Goal: Task Accomplishment & Management: Manage account settings

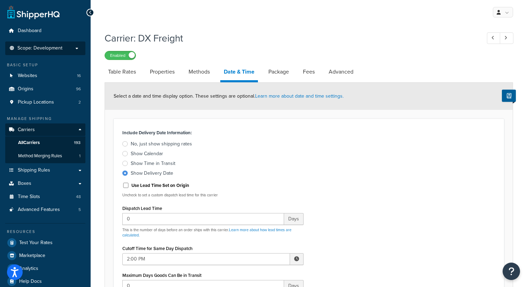
click at [68, 48] on p "Scope: Development" at bounding box center [45, 48] width 74 height 6
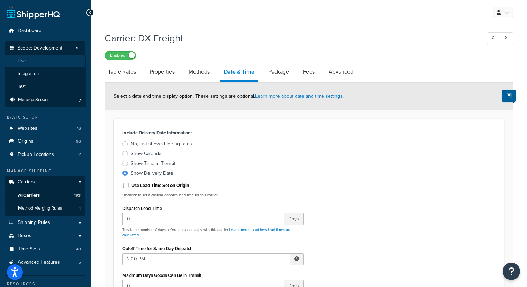
click at [57, 59] on li "Live" at bounding box center [45, 61] width 81 height 13
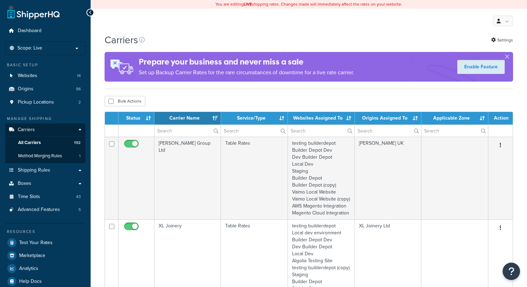
select select "15"
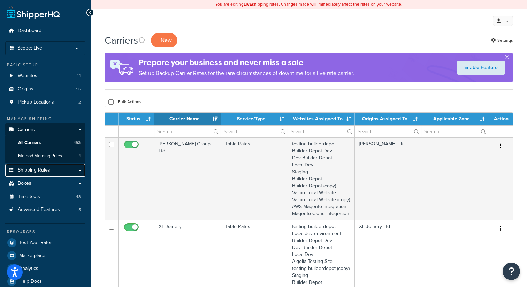
click at [40, 170] on span "Shipping Rules" at bounding box center [34, 170] width 32 height 6
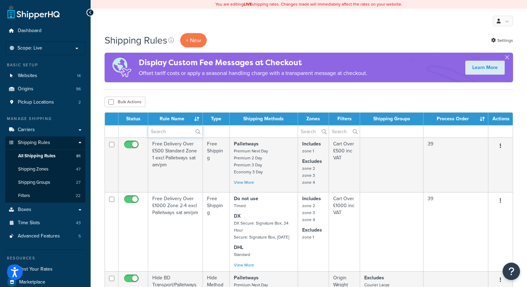
click at [167, 131] on input "text" at bounding box center [175, 132] width 54 height 12
type input "burbidge"
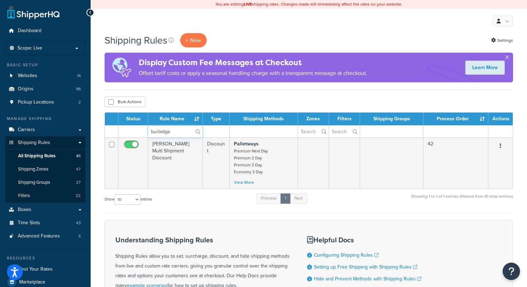
click at [156, 133] on input "burbidge" at bounding box center [175, 132] width 54 height 12
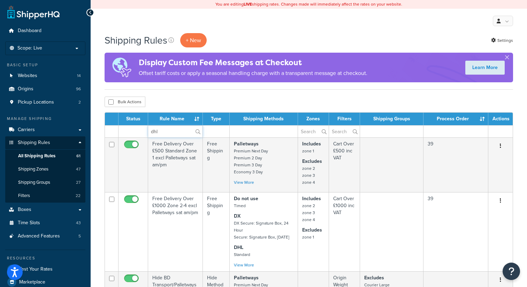
type input "dhl"
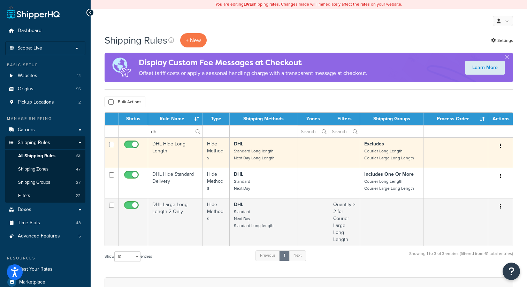
click at [503, 147] on button "button" at bounding box center [501, 146] width 10 height 11
click at [471, 159] on link "Edit" at bounding box center [477, 159] width 55 height 14
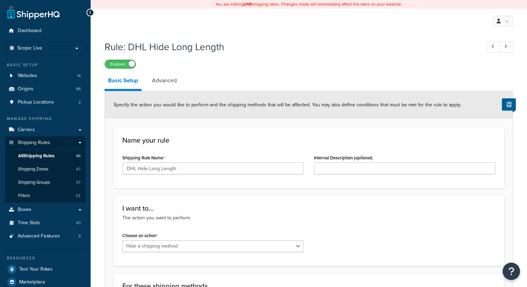
select select "HIDE"
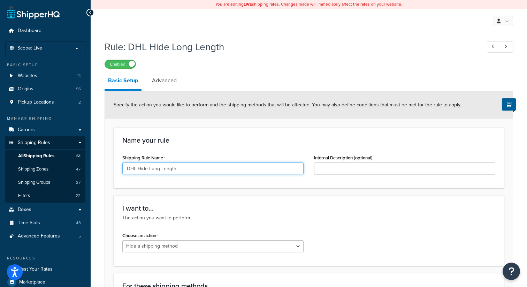
click at [138, 170] on input "DHL Hide Long Length" at bounding box center [212, 169] width 181 height 12
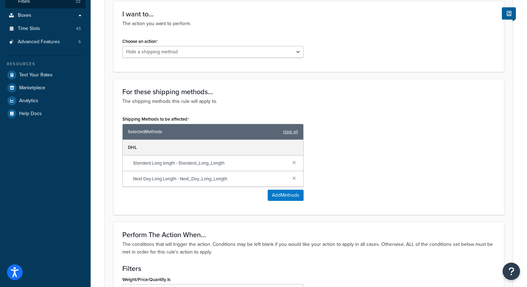
scroll to position [197, 0]
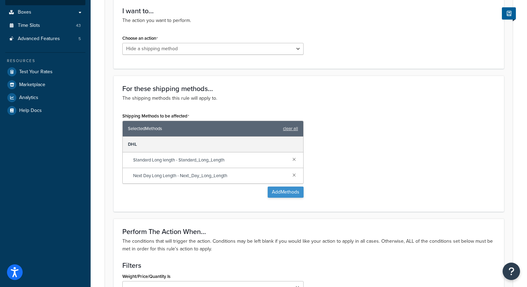
type input "DHL/DX Hide Long Length"
click at [289, 194] on button "Add Methods" at bounding box center [286, 192] width 36 height 11
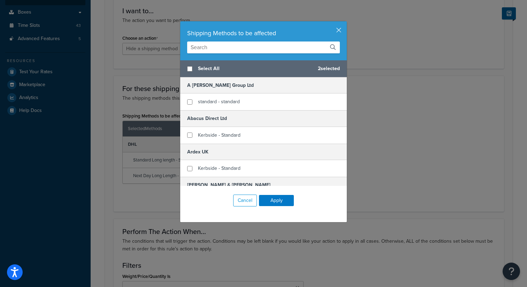
click at [218, 47] on input "text" at bounding box center [263, 48] width 153 height 12
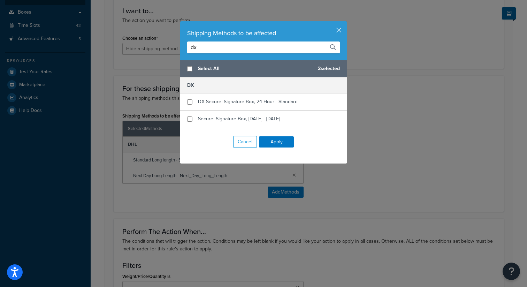
type input "d"
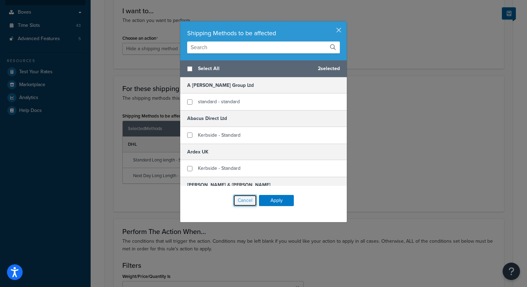
click at [245, 201] on button "Cancel" at bounding box center [245, 201] width 24 height 12
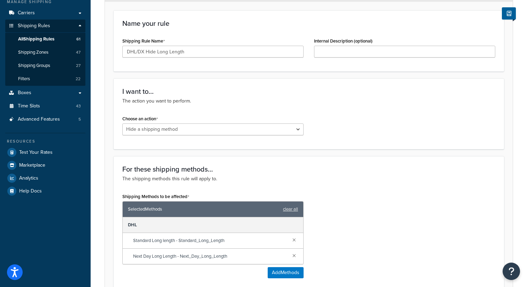
scroll to position [0, 0]
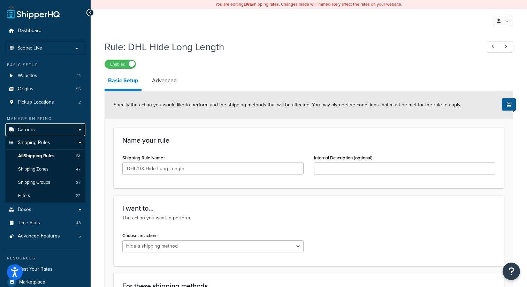
click at [42, 128] on link "Carriers" at bounding box center [45, 129] width 80 height 13
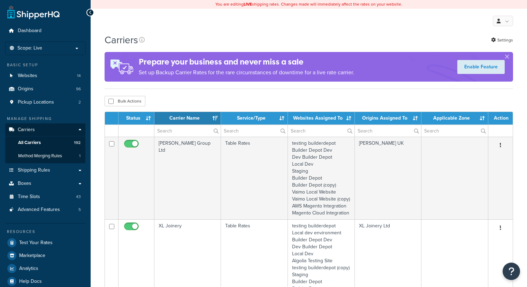
select select "15"
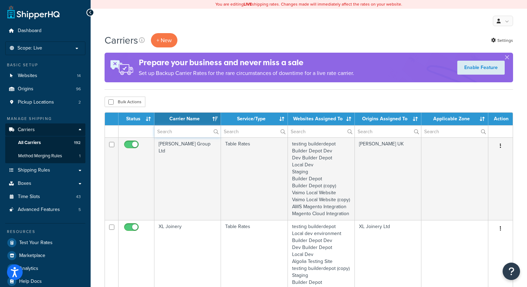
click at [186, 134] on input "text" at bounding box center [188, 132] width 66 height 12
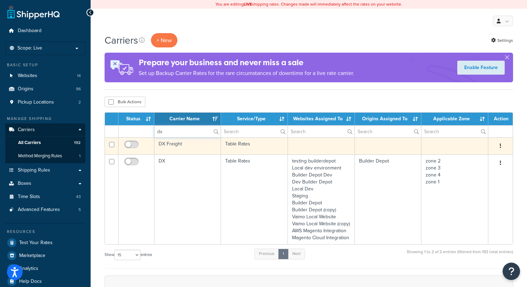
type input "dx"
click at [501, 146] on button "button" at bounding box center [501, 146] width 10 height 11
click at [466, 159] on link "Edit" at bounding box center [472, 160] width 55 height 14
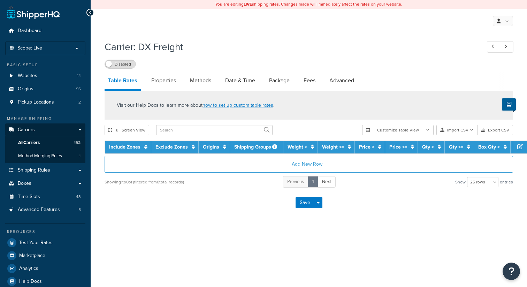
select select "25"
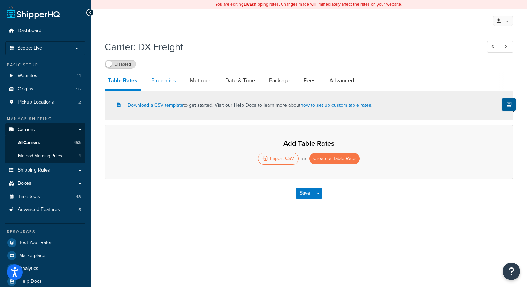
click at [157, 78] on link "Properties" at bounding box center [164, 80] width 32 height 17
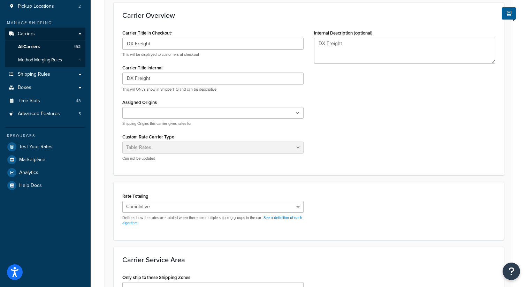
scroll to position [96, 0]
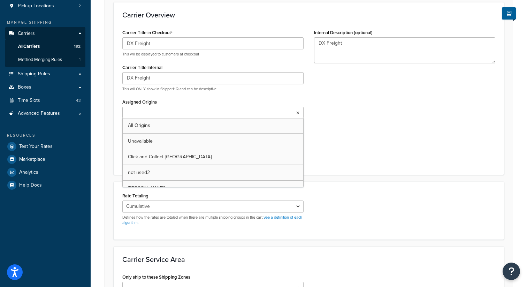
click at [183, 113] on ul at bounding box center [212, 113] width 181 height 12
type input "bui"
click at [375, 111] on div "Carrier Title in Checkout DX Freight This will be displayed to customers at che…" at bounding box center [309, 98] width 384 height 140
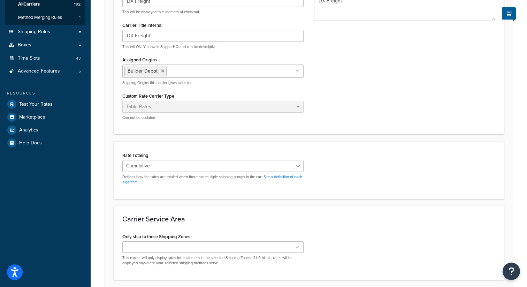
scroll to position [140, 0]
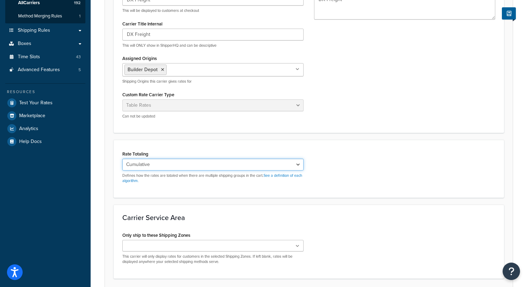
click at [298, 166] on select "Cumulative Highest Per Item Per SKU" at bounding box center [212, 165] width 181 height 12
select select "HIGHEST"
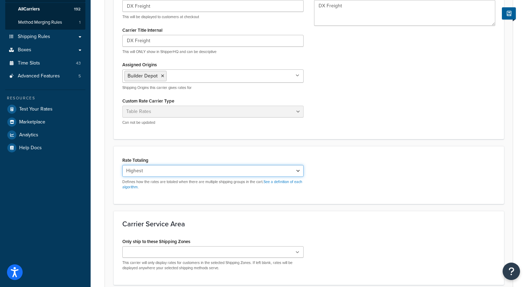
scroll to position [104, 0]
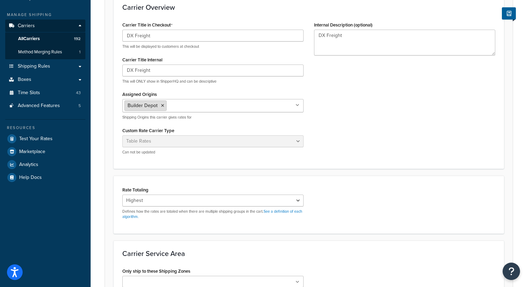
click at [161, 105] on icon at bounding box center [162, 106] width 3 height 4
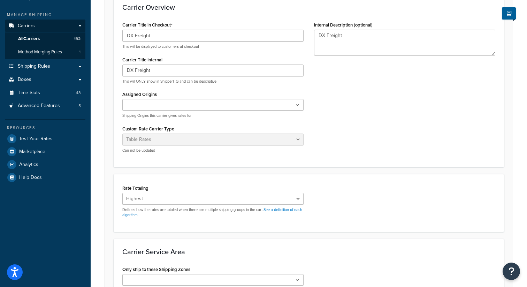
click at [363, 112] on div "Carrier Title in Checkout DX Freight This will be displayed to customers at che…" at bounding box center [309, 89] width 384 height 138
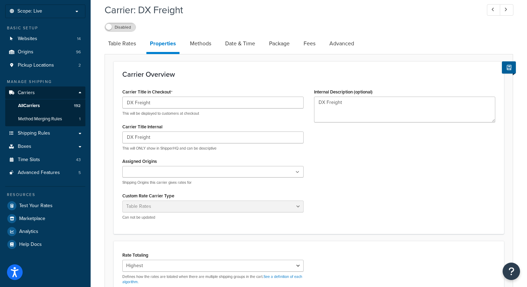
scroll to position [0, 0]
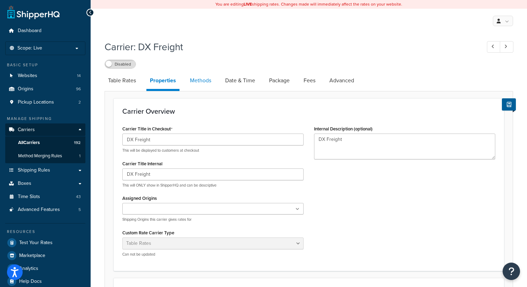
click at [211, 85] on link "Methods" at bounding box center [201, 80] width 28 height 17
select select "25"
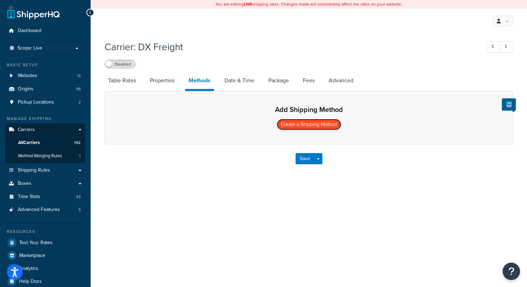
click at [310, 126] on button "Create a Shipping Method" at bounding box center [309, 124] width 65 height 11
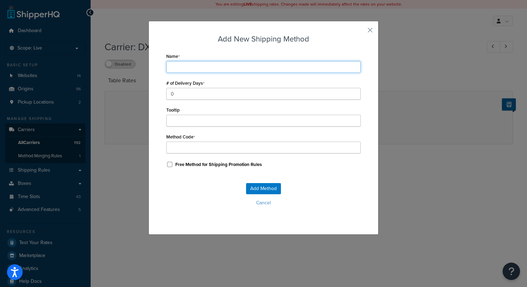
click at [191, 64] on input "Name" at bounding box center [263, 67] width 195 height 12
type input "L"
type input "Lo"
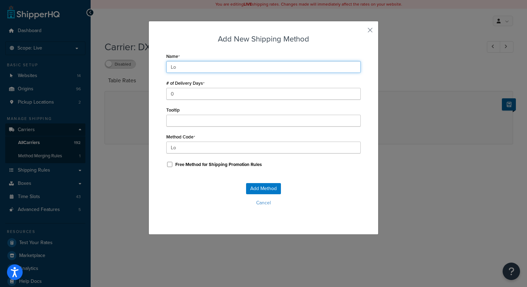
type input "Lon"
type input "Long"
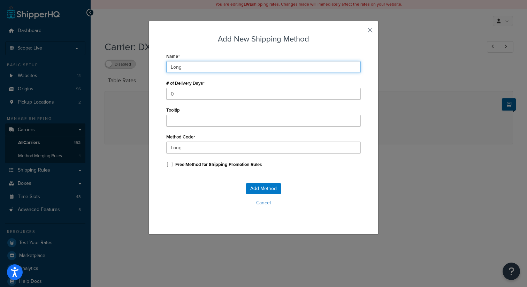
type input "Long_"
type input "Long L"
type input "Long_L"
type input "Long Le"
type input "Long_Le"
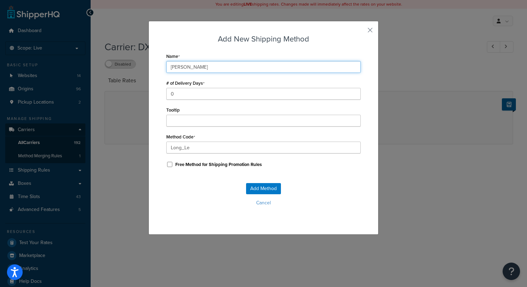
type input "Long Len"
type input "Long_Len"
type input "Long Leng"
type input "Long_Leng"
type input "Long Lengt"
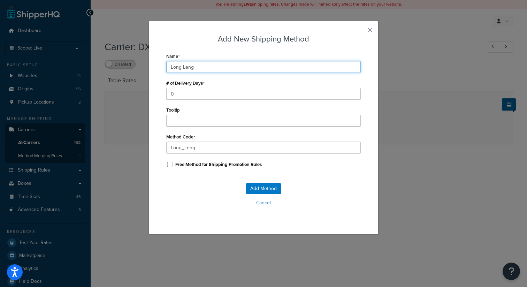
type input "Long_Lengt"
type input "Long Length"
type input "Long_Length"
type input "Long Length"
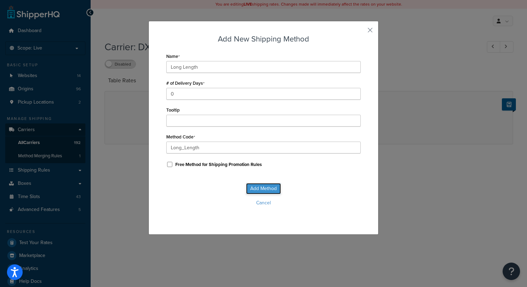
click at [254, 186] on button "Add Method" at bounding box center [263, 188] width 35 height 11
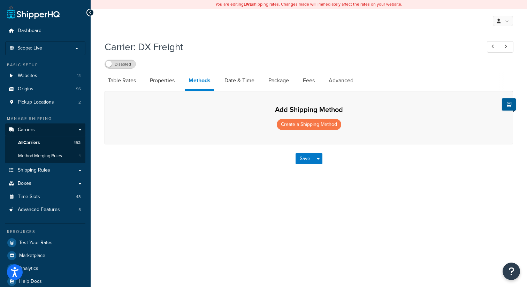
select select "25"
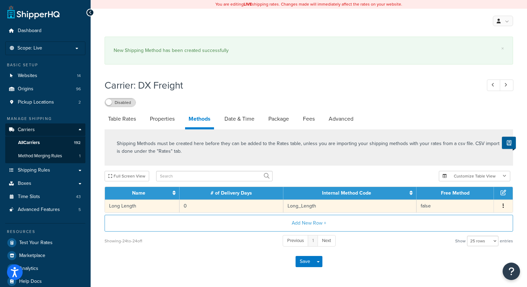
click at [504, 208] on button "button" at bounding box center [504, 206] width 6 height 8
click at [466, 200] on div "Edit" at bounding box center [469, 200] width 50 height 14
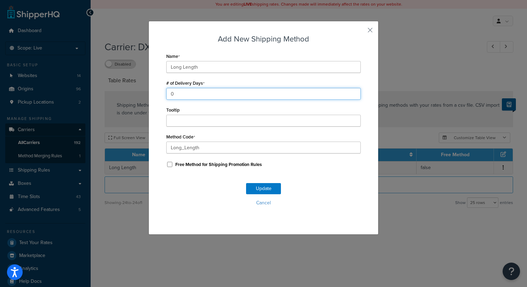
click at [204, 93] on input "0" at bounding box center [263, 94] width 195 height 12
type input "1"
click at [262, 188] on button "Update" at bounding box center [263, 188] width 35 height 11
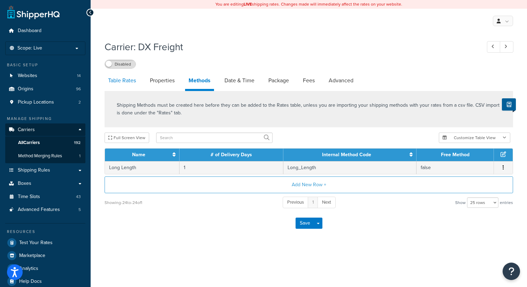
click at [121, 80] on link "Table Rates" at bounding box center [122, 80] width 35 height 17
select select "25"
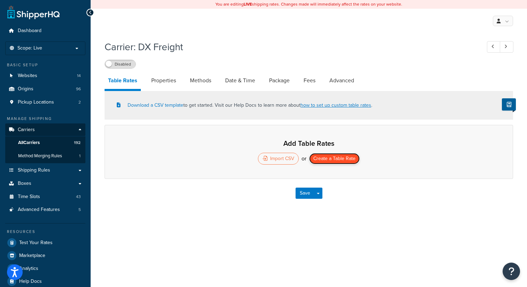
click at [339, 161] on button "Create a Table Rate" at bounding box center [334, 158] width 51 height 11
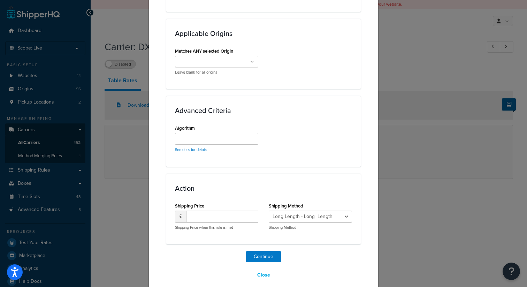
scroll to position [545, 0]
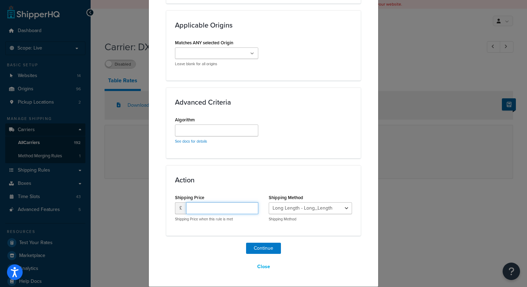
click at [209, 210] on input "number" at bounding box center [222, 208] width 72 height 12
type input "20"
click at [263, 246] on button "Continue" at bounding box center [263, 248] width 35 height 11
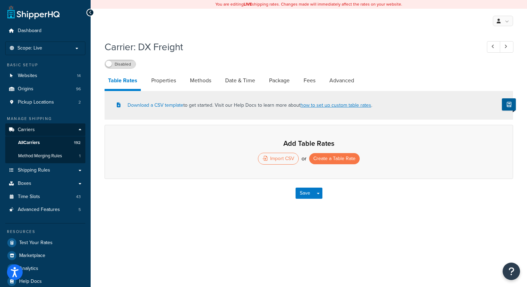
select select "25"
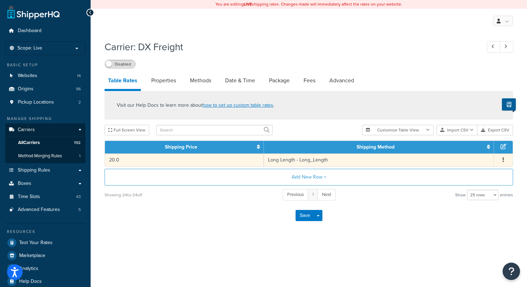
click at [500, 159] on span "Edit Duplicate Delete" at bounding box center [503, 160] width 10 height 8
click at [504, 162] on icon "button" at bounding box center [503, 159] width 1 height 5
click at [456, 147] on div "Edit" at bounding box center [469, 147] width 50 height 14
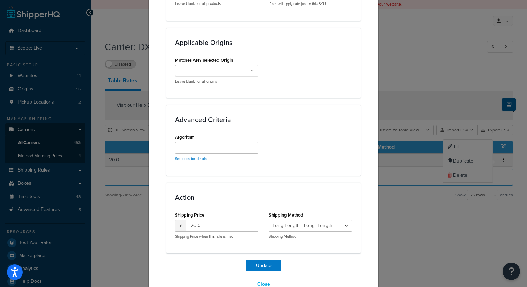
scroll to position [517, 0]
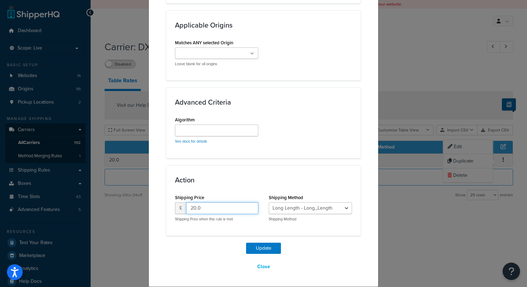
click at [196, 209] on input "20.0" at bounding box center [222, 208] width 72 height 12
type input "18.0"
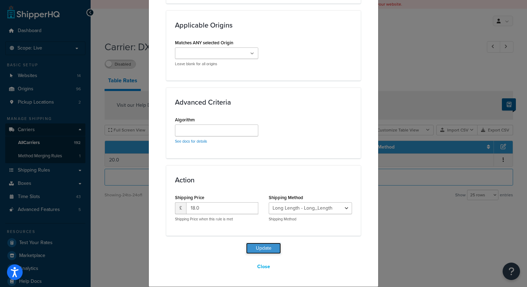
click at [259, 247] on button "Update" at bounding box center [263, 248] width 35 height 11
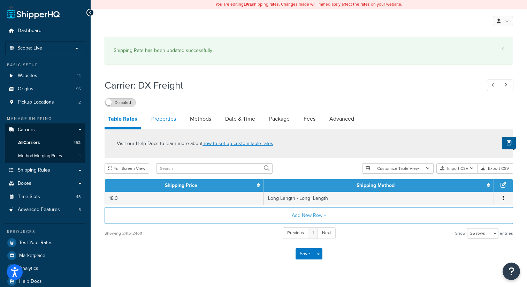
click at [166, 117] on link "Properties" at bounding box center [164, 119] width 32 height 17
select select "HIGHEST"
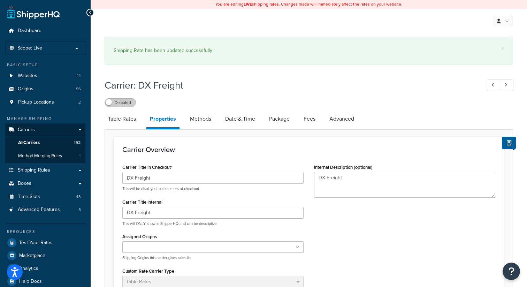
click at [128, 106] on label "Disabled" at bounding box center [120, 102] width 31 height 8
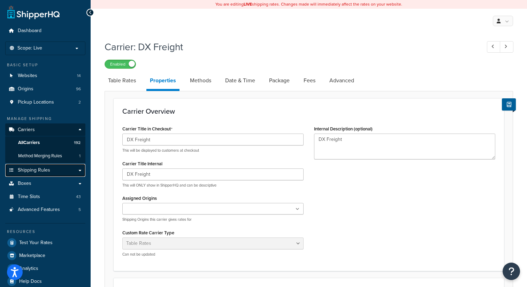
click at [43, 168] on span "Shipping Rules" at bounding box center [34, 170] width 32 height 6
click at [278, 79] on link "Package" at bounding box center [280, 80] width 28 height 17
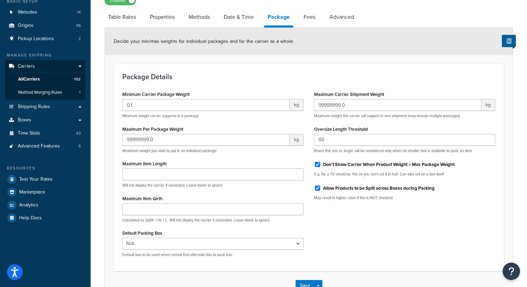
scroll to position [66, 0]
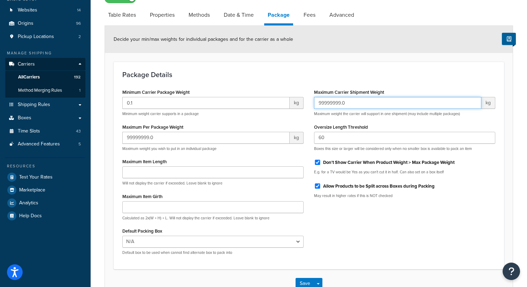
click at [334, 103] on input "99999999.0" at bounding box center [397, 103] width 167 height 12
type input "120"
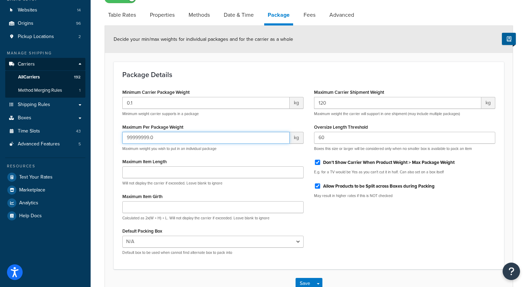
click at [162, 141] on input "99999999.0" at bounding box center [205, 138] width 167 height 12
type input "30"
click at [304, 283] on button "Save" at bounding box center [305, 283] width 19 height 11
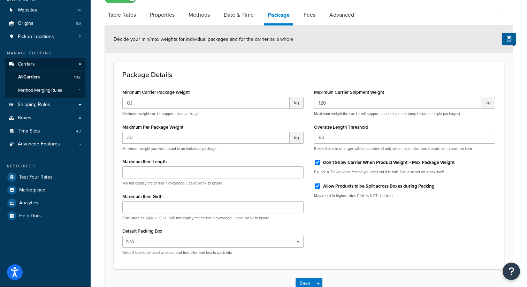
scroll to position [0, 0]
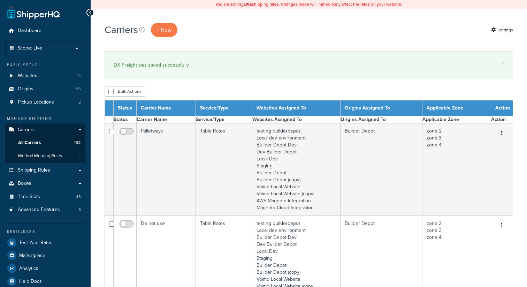
select select "15"
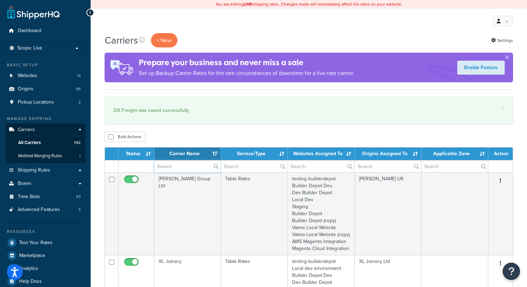
click at [183, 168] on input "text" at bounding box center [188, 166] width 66 height 12
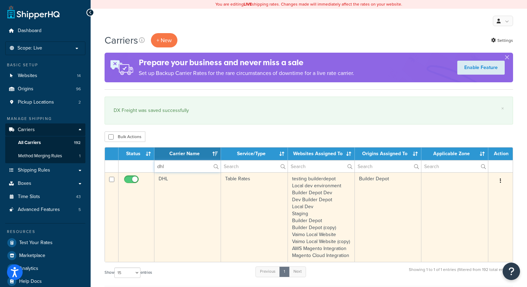
type input "dhl"
click at [501, 182] on icon "button" at bounding box center [500, 180] width 1 height 5
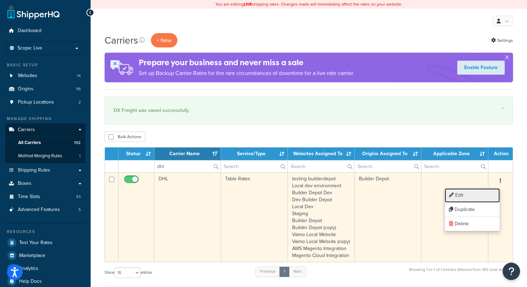
click at [466, 194] on link "Edit" at bounding box center [472, 195] width 55 height 14
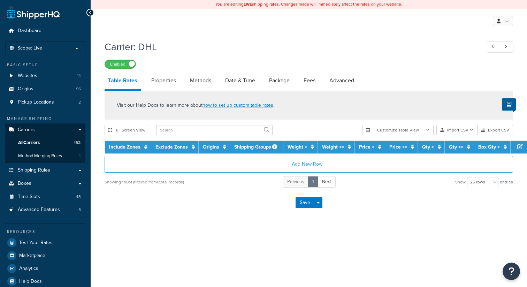
select select "25"
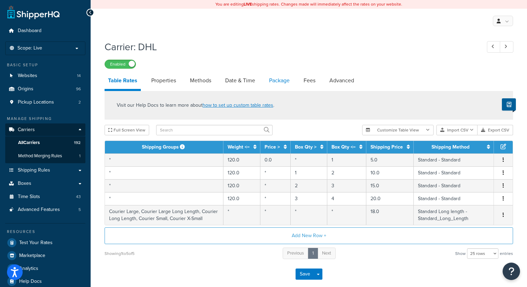
click at [280, 82] on link "Package" at bounding box center [280, 80] width 28 height 17
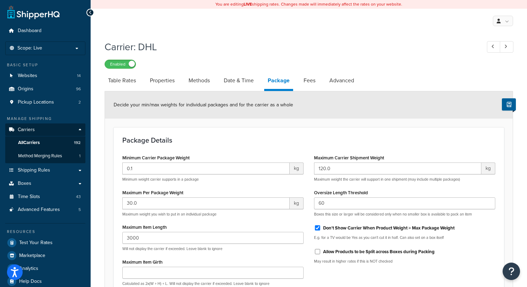
select select "25"
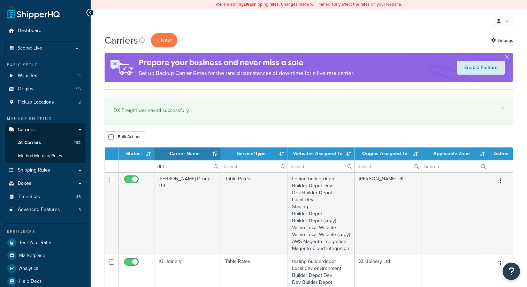
select select "15"
click at [178, 168] on input "dhl" at bounding box center [188, 166] width 66 height 12
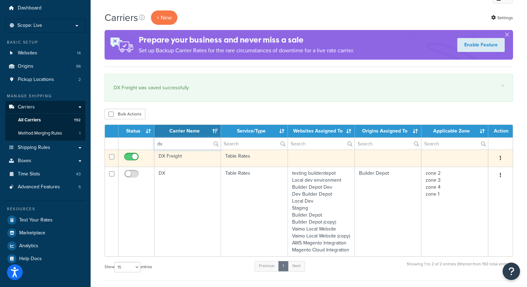
scroll to position [25, 0]
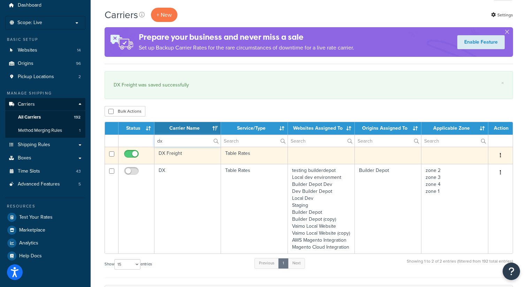
type input "dx"
click at [502, 155] on button "button" at bounding box center [501, 155] width 10 height 11
click at [457, 170] on link "Edit" at bounding box center [472, 170] width 55 height 14
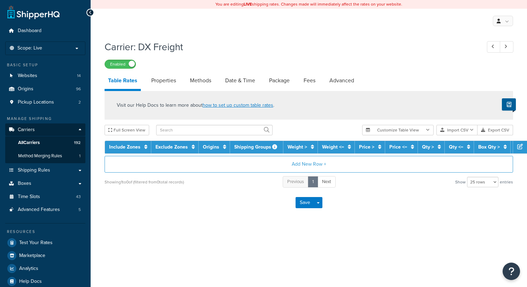
select select "25"
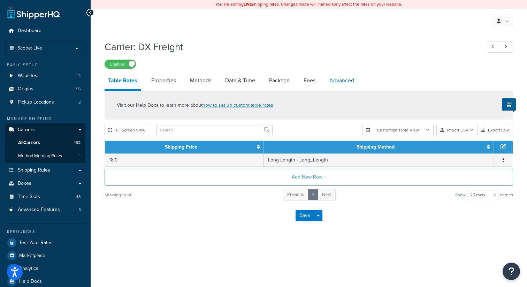
click at [342, 89] on link "Advanced" at bounding box center [342, 80] width 32 height 17
select select "false"
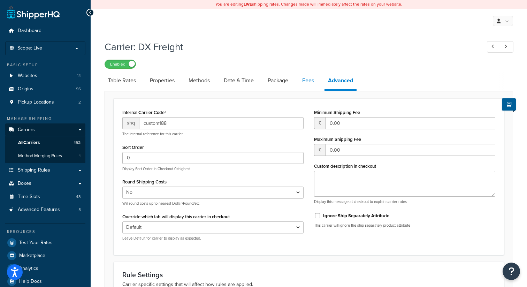
click at [309, 82] on link "Fees" at bounding box center [308, 80] width 19 height 17
select select "AFTER"
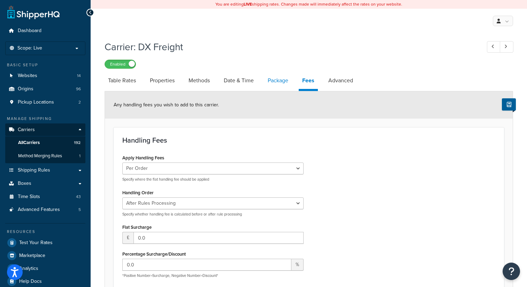
click at [265, 80] on link "Package" at bounding box center [278, 80] width 28 height 17
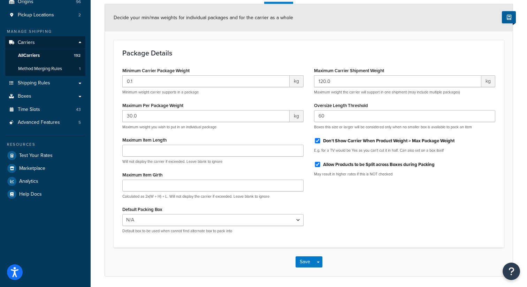
scroll to position [99, 0]
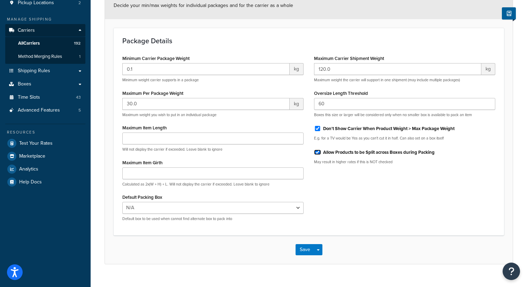
click at [317, 153] on input "Allow Products to be Split across Boxes during Packing" at bounding box center [317, 152] width 7 height 5
checkbox input "false"
click at [143, 135] on input "Maximum Item Length" at bounding box center [212, 139] width 181 height 12
type input "3000"
click at [279, 47] on div "Package Details Minimum Carrier Package Weight 0.1 kg Minimum weight carrier su…" at bounding box center [309, 132] width 391 height 208
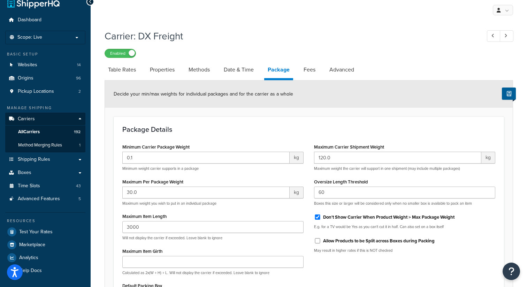
scroll to position [0, 0]
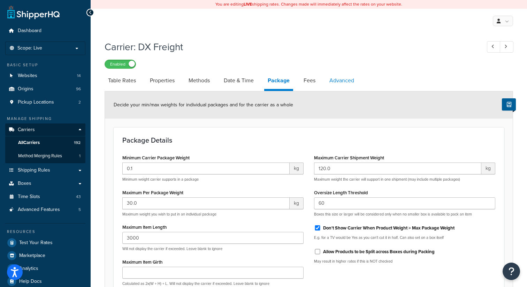
click at [337, 81] on link "Advanced" at bounding box center [342, 80] width 32 height 17
select select "false"
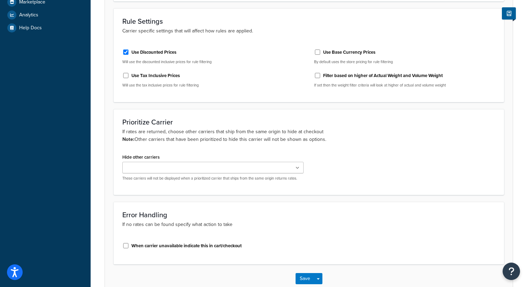
scroll to position [254, 0]
click at [302, 278] on button "Save" at bounding box center [305, 277] width 19 height 11
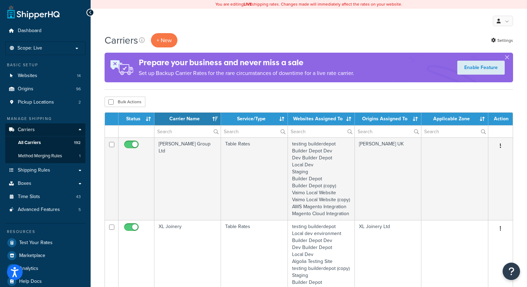
select select "15"
click at [38, 172] on span "Shipping Rules" at bounding box center [34, 170] width 32 height 6
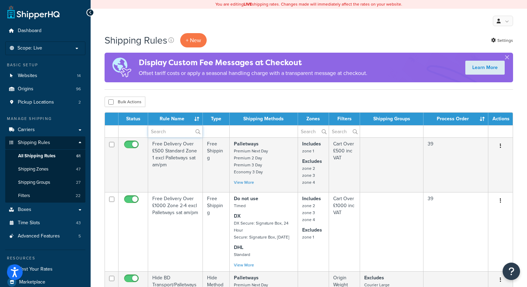
click at [158, 130] on input "text" at bounding box center [175, 132] width 54 height 12
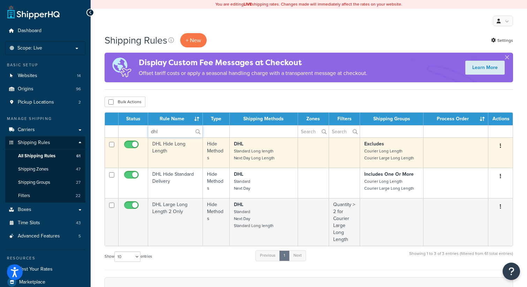
type input "dhl"
click at [501, 145] on icon "button" at bounding box center [500, 145] width 1 height 5
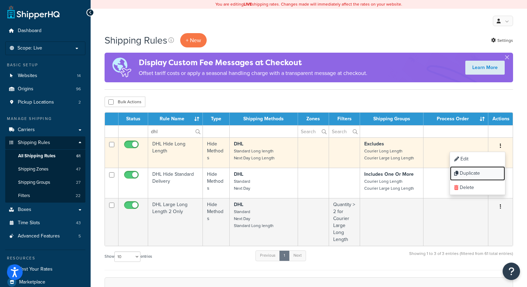
click at [470, 174] on link "Duplicate" at bounding box center [477, 173] width 55 height 14
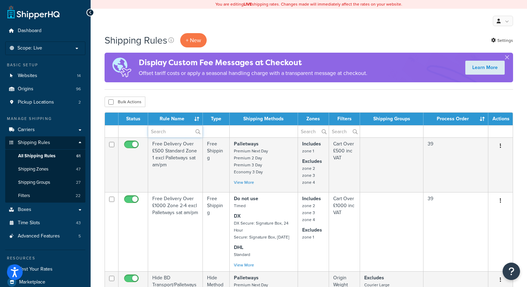
click at [170, 132] on input "text" at bounding box center [175, 132] width 54 height 12
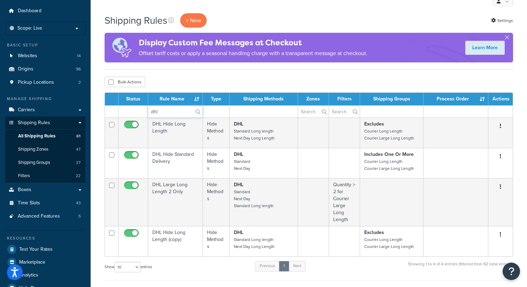
scroll to position [29, 0]
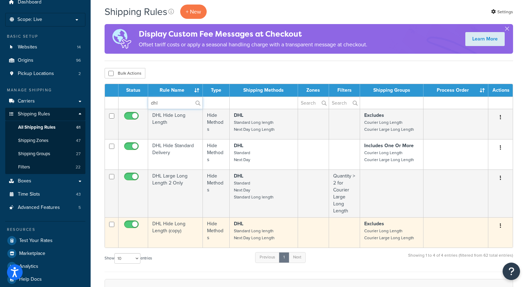
type input "dhl"
click at [504, 227] on button "button" at bounding box center [501, 225] width 10 height 11
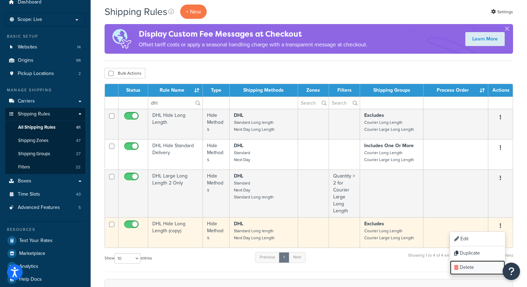
click at [467, 268] on link "Delete" at bounding box center [477, 268] width 55 height 14
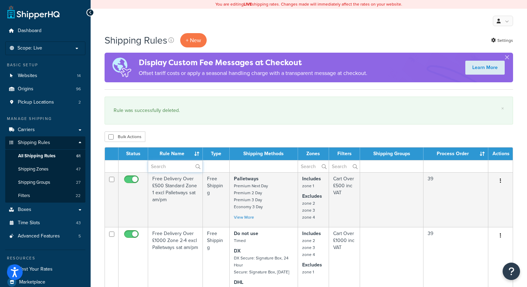
click at [163, 165] on input "text" at bounding box center [175, 166] width 54 height 12
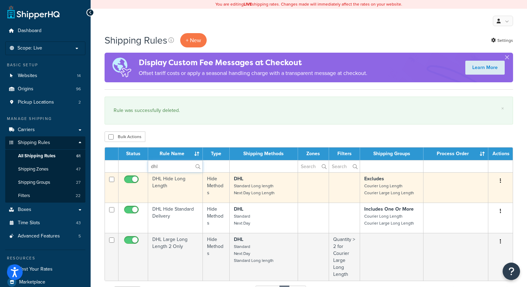
type input "dhl"
click at [501, 179] on icon "button" at bounding box center [500, 180] width 1 height 5
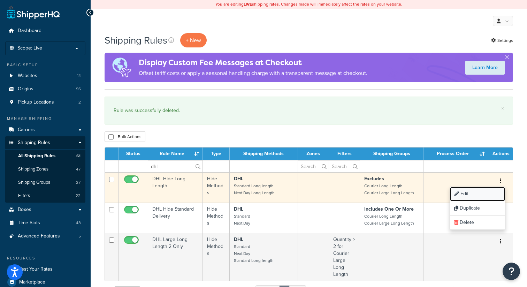
click at [475, 196] on link "Edit" at bounding box center [477, 194] width 55 height 14
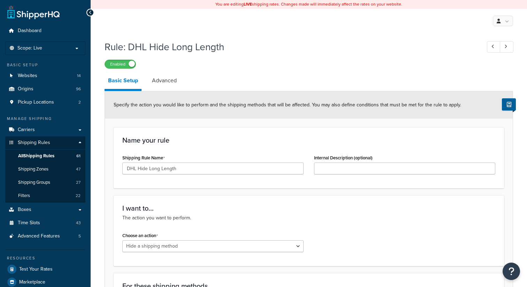
select select "HIDE"
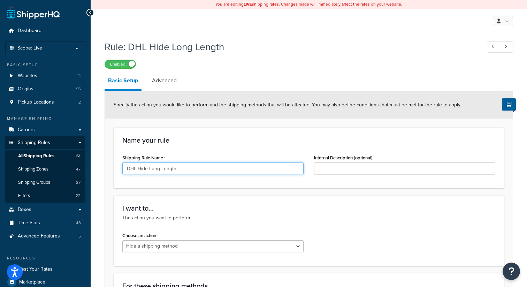
click at [136, 171] on input "DHL Hide Long Length" at bounding box center [212, 169] width 181 height 12
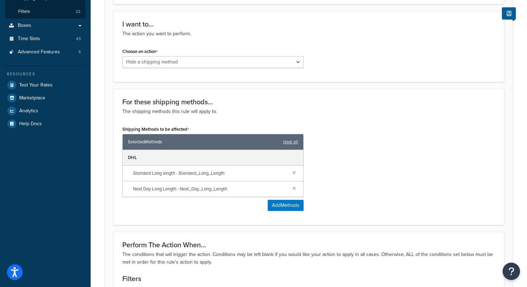
scroll to position [185, 0]
type input "DHL / DX Hide Long Length"
click at [284, 206] on button "Add Methods" at bounding box center [286, 205] width 36 height 11
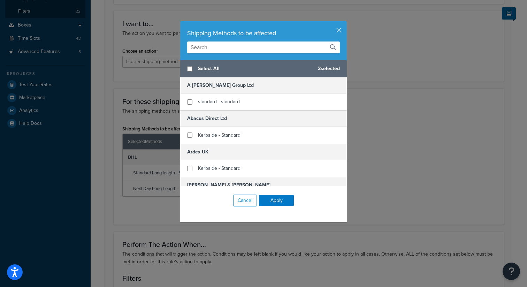
click at [218, 49] on input "text" at bounding box center [263, 48] width 153 height 12
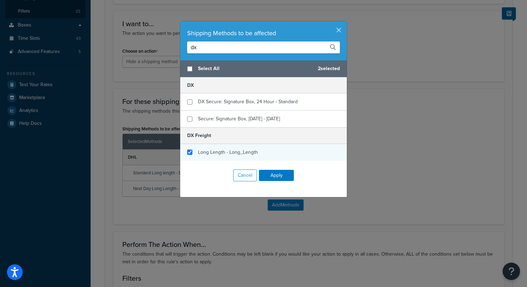
type input "dx"
click at [190, 153] on input "checkbox" at bounding box center [189, 152] width 5 height 5
checkbox input "true"
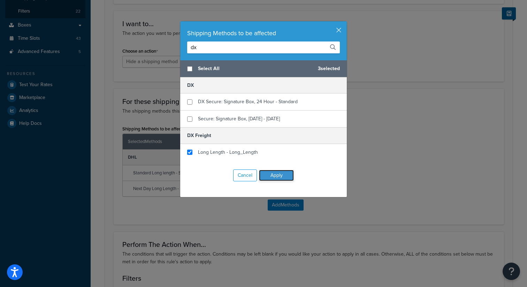
click at [284, 176] on button "Apply" at bounding box center [276, 175] width 35 height 11
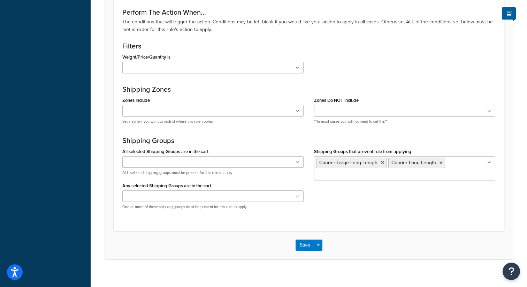
scroll to position [457, 0]
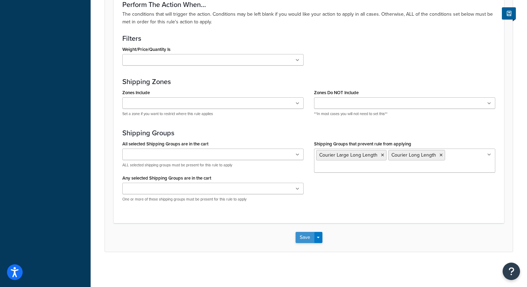
click at [307, 235] on button "Save" at bounding box center [305, 237] width 19 height 11
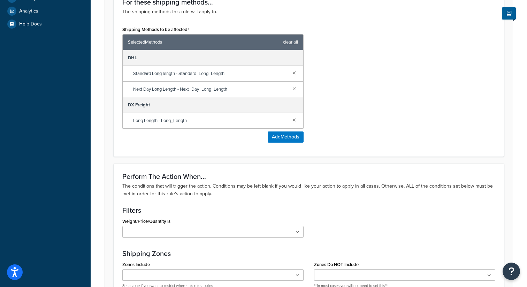
scroll to position [292, 0]
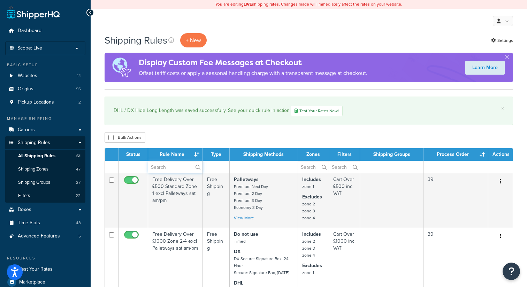
click at [162, 167] on input "text" at bounding box center [175, 167] width 54 height 12
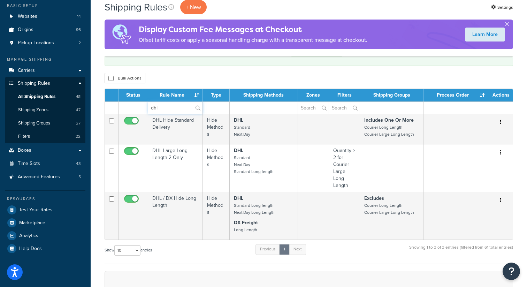
scroll to position [65, 0]
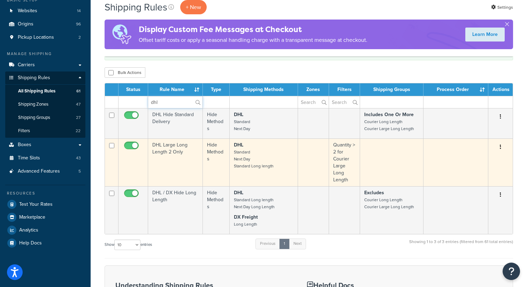
type input "dhl"
click at [500, 148] on button "button" at bounding box center [501, 147] width 10 height 11
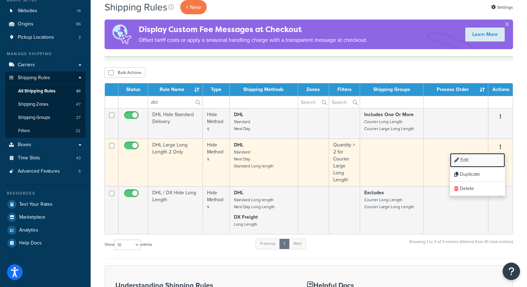
click at [465, 162] on link "Edit" at bounding box center [477, 160] width 55 height 14
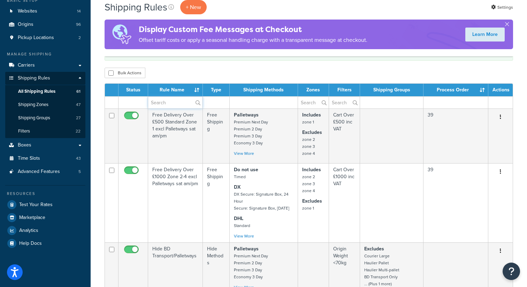
click at [154, 101] on input "text" at bounding box center [175, 103] width 54 height 12
type input "dhl"
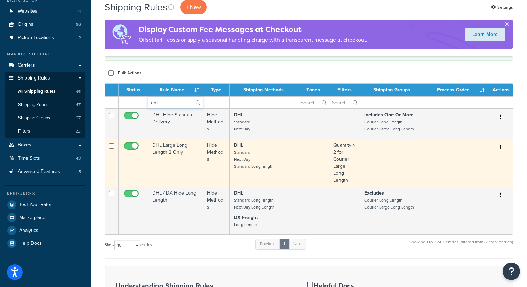
scroll to position [64, 0]
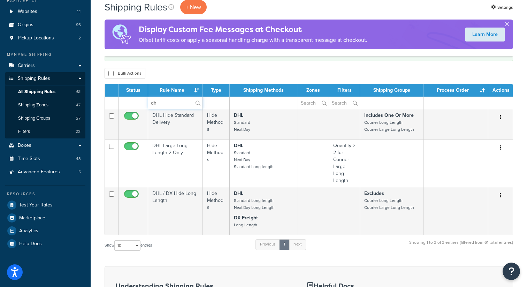
click at [163, 103] on input "dhl" at bounding box center [175, 103] width 54 height 12
